Goal: Navigation & Orientation: Go to known website

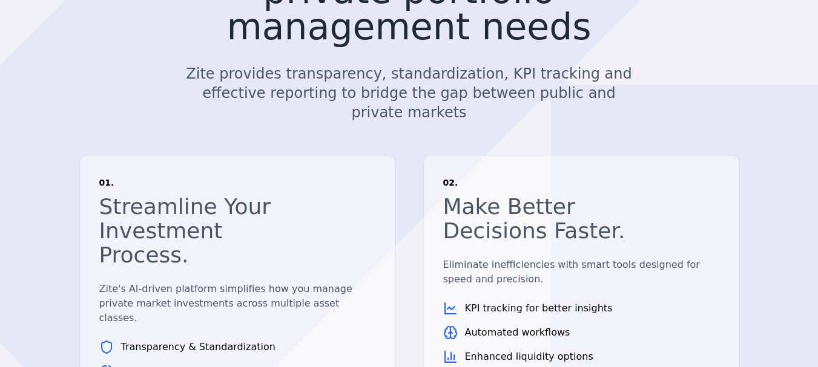
scroll to position [828, 0]
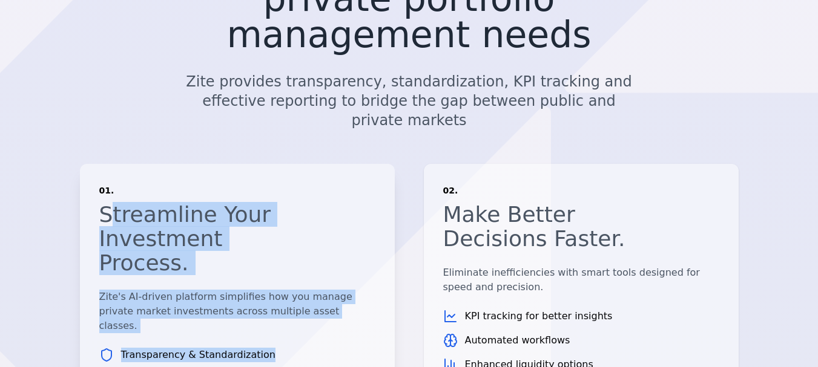
drag, startPoint x: 103, startPoint y: 122, endPoint x: 373, endPoint y: 216, distance: 285.8
click at [373, 216] on div "01. Streamline Your Investment Process. [PERSON_NAME]'s AI-driven platform simp…" at bounding box center [237, 297] width 315 height 266
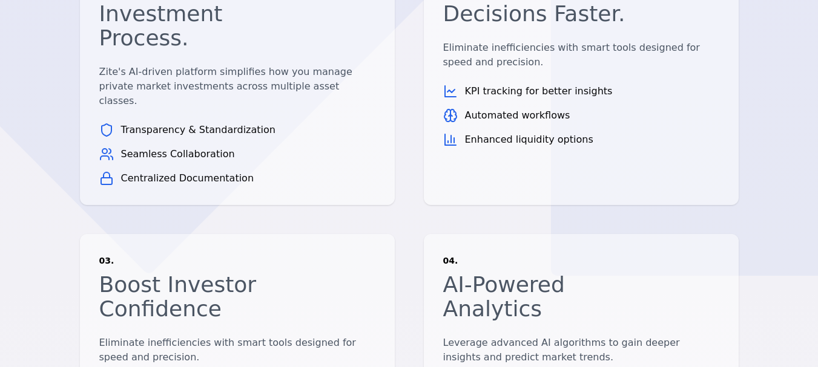
scroll to position [1050, 0]
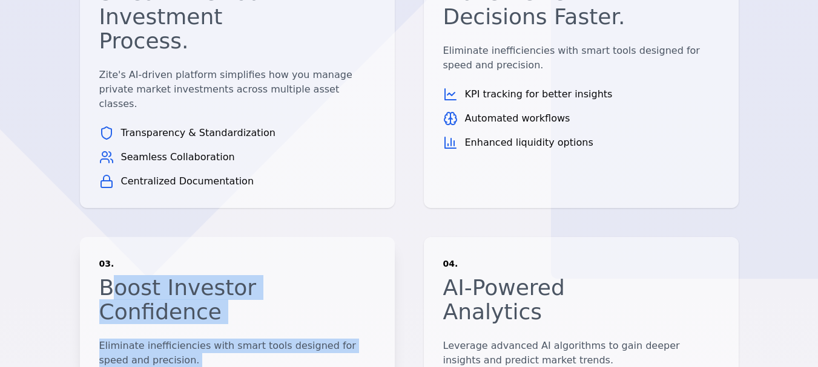
drag, startPoint x: 108, startPoint y: 142, endPoint x: 290, endPoint y: 239, distance: 206.6
click at [290, 239] on div "03. Boost Investor Confidence Eliminate inefficiencies with smart tools designe…" at bounding box center [237, 351] width 315 height 228
click at [288, 239] on div "03. Boost Investor Confidence Eliminate inefficiencies with smart tools designe…" at bounding box center [237, 351] width 315 height 228
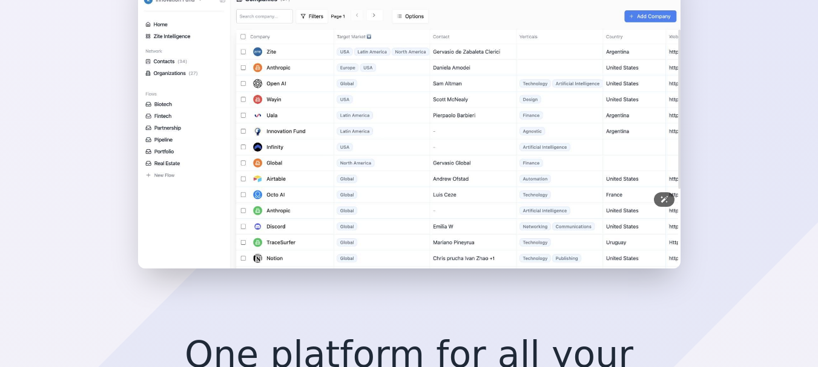
scroll to position [0, 0]
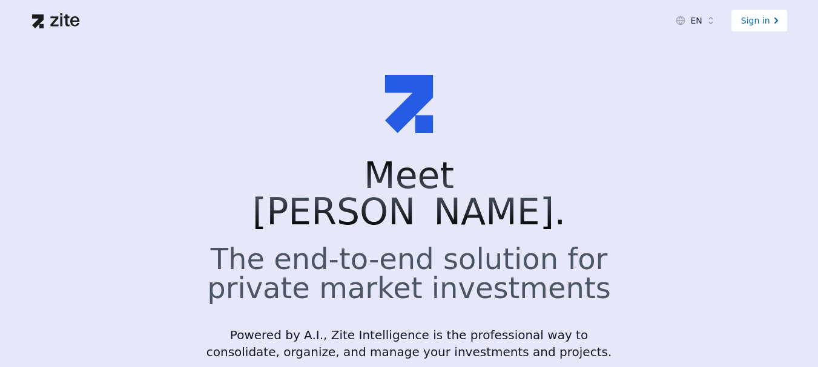
click at [759, 27] on div "Sign in" at bounding box center [759, 21] width 56 height 22
click at [777, 12] on div "Sign in" at bounding box center [759, 21] width 56 height 22
